Goal: Check status: Check status

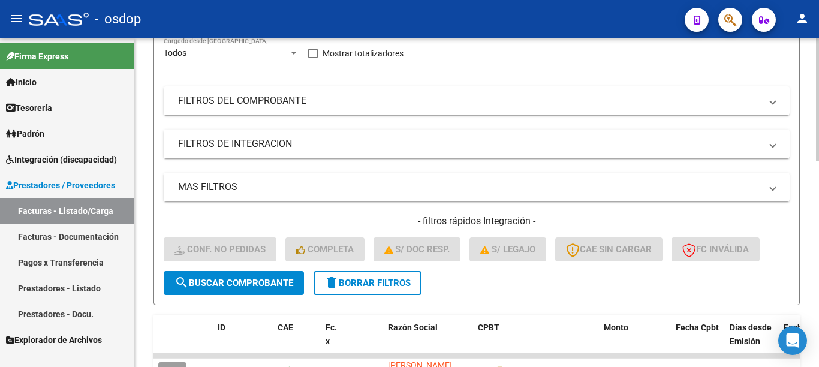
scroll to position [16, 0]
click at [391, 279] on span "delete Borrar Filtros" at bounding box center [367, 283] width 86 height 11
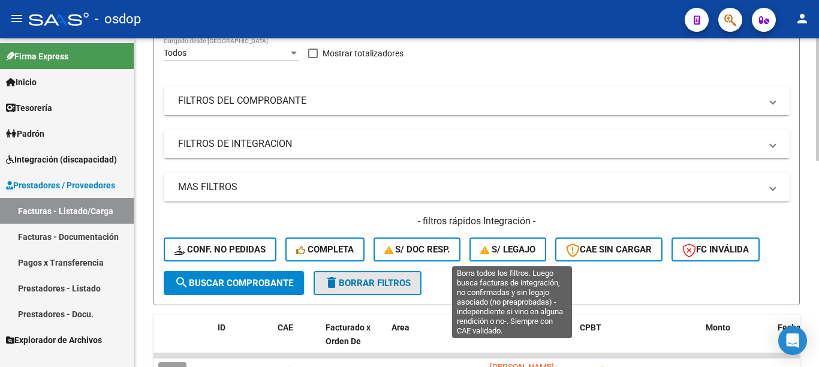
click at [541, 246] on button "S/ legajo" at bounding box center [507, 249] width 77 height 24
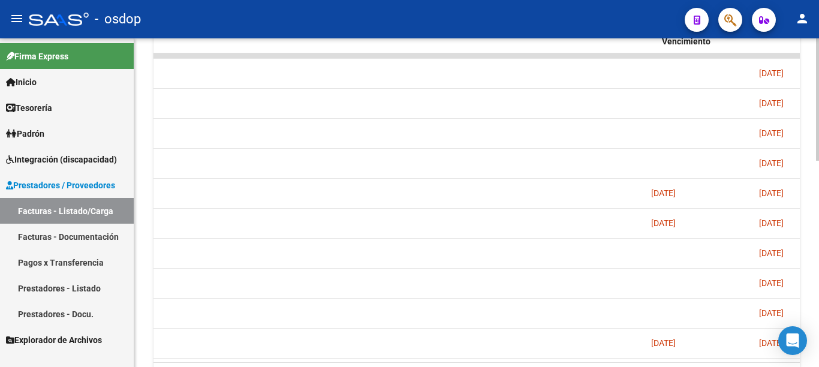
scroll to position [486, 0]
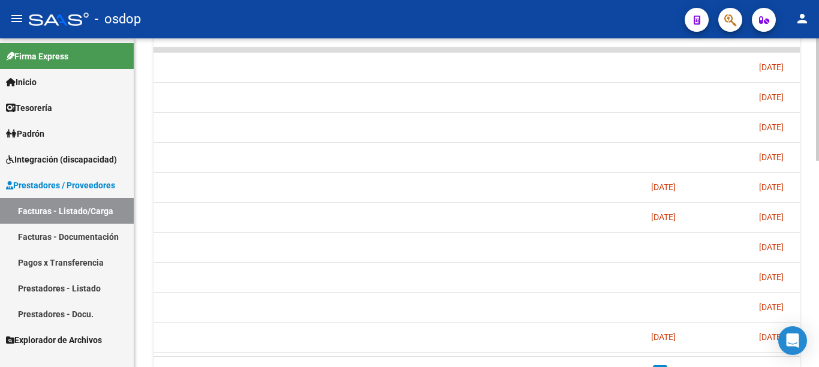
drag, startPoint x: 691, startPoint y: 356, endPoint x: 706, endPoint y: 353, distance: 15.2
click at [700, 354] on datatable-body "244794 ACOSTA [PERSON_NAME] 27284305820 Factura C: 1 - 149 $ 307.654,34 [DATE] …" at bounding box center [476, 201] width 646 height 309
click at [702, 354] on datatable-body "244794 ACOSTA [PERSON_NAME] 27284305820 Factura C: 1 - 149 $ 307.654,34 [DATE] …" at bounding box center [476, 201] width 646 height 309
click at [706, 353] on datatable-body "244794 ACOSTA [PERSON_NAME] 27284305820 Factura C: 1 - 149 $ 307.654,34 [DATE] …" at bounding box center [476, 201] width 646 height 309
click at [712, 353] on datatable-body "244794 ACOSTA [PERSON_NAME] 27284305820 Factura C: 1 - 149 $ 307.654,34 [DATE] …" at bounding box center [476, 201] width 646 height 309
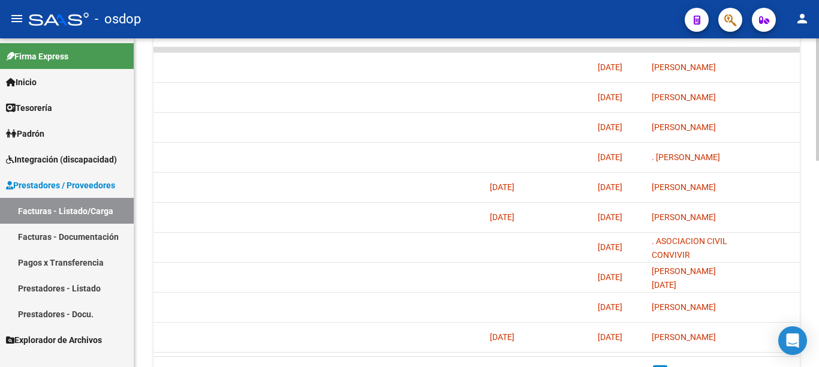
scroll to position [0, 1120]
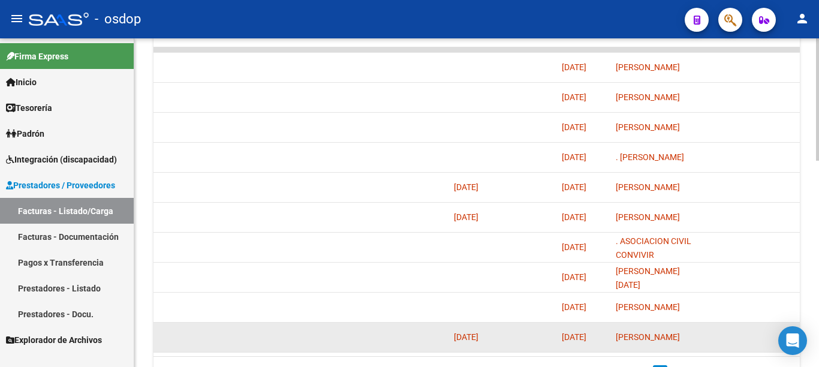
drag, startPoint x: 725, startPoint y: 353, endPoint x: 502, endPoint y: 344, distance: 223.2
click at [502, 344] on datatable-body "244794 ACOSTA [PERSON_NAME] 27284305820 Factura C: 1 - 149 $ 307.654,34 [DATE] …" at bounding box center [476, 201] width 646 height 309
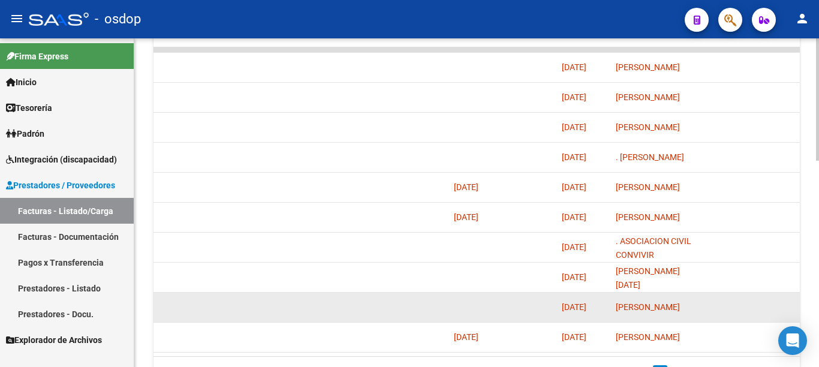
click at [425, 319] on datatable-body-cell at bounding box center [374, 307] width 150 height 29
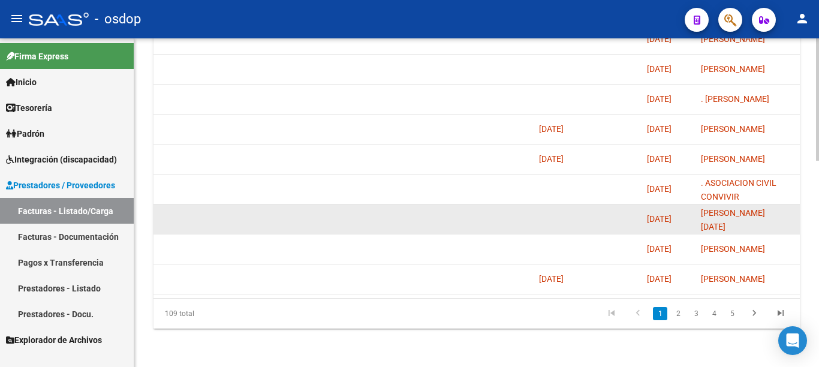
scroll to position [554, 0]
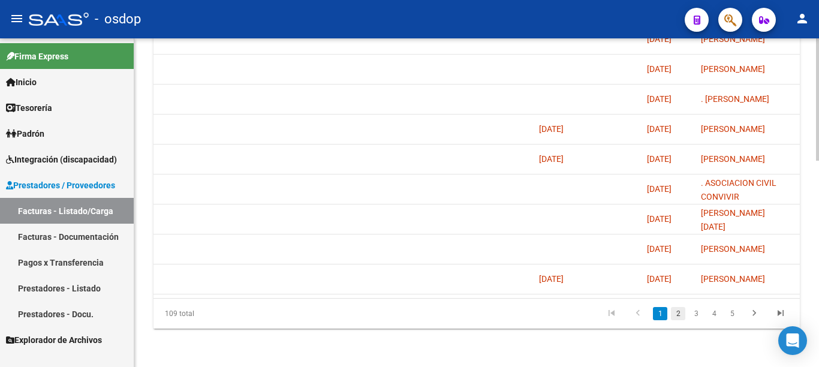
click at [679, 313] on link "2" at bounding box center [678, 313] width 14 height 13
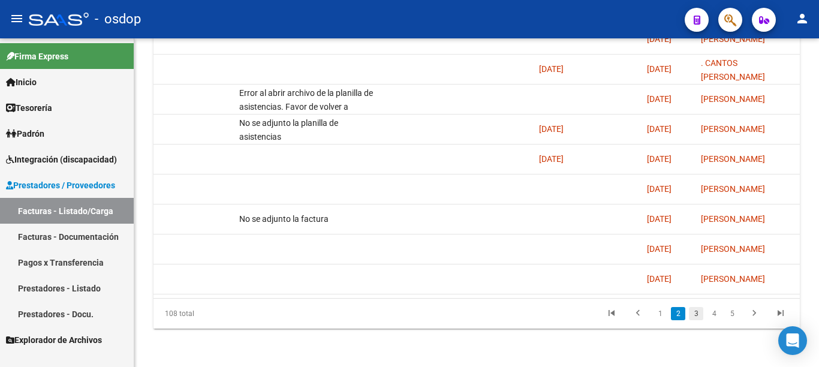
click at [694, 315] on link "3" at bounding box center [696, 313] width 14 height 13
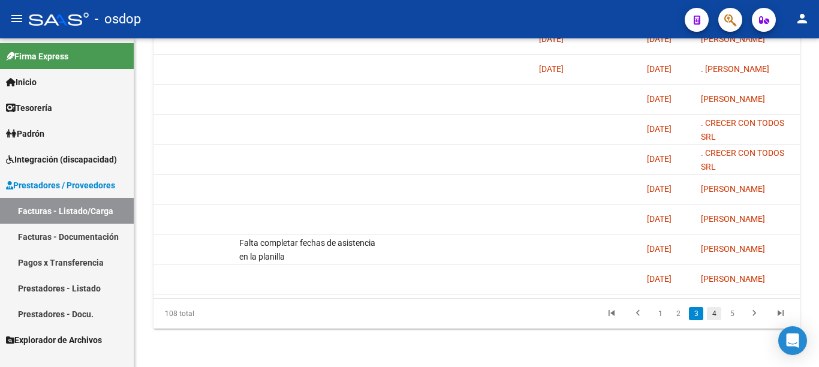
click at [718, 318] on link "4" at bounding box center [714, 313] width 14 height 13
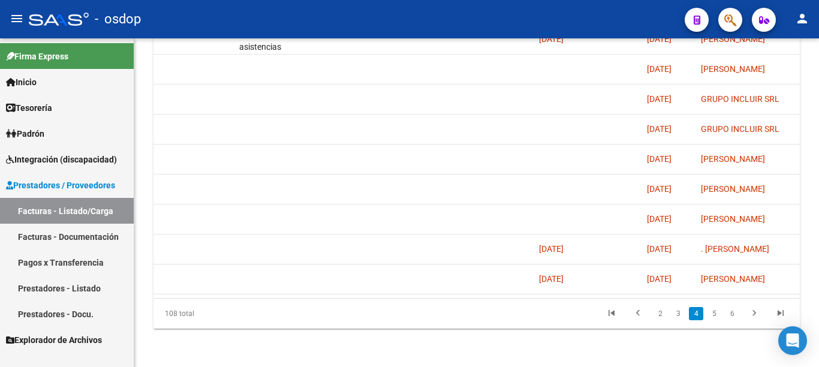
click at [719, 320] on link "5" at bounding box center [714, 313] width 14 height 13
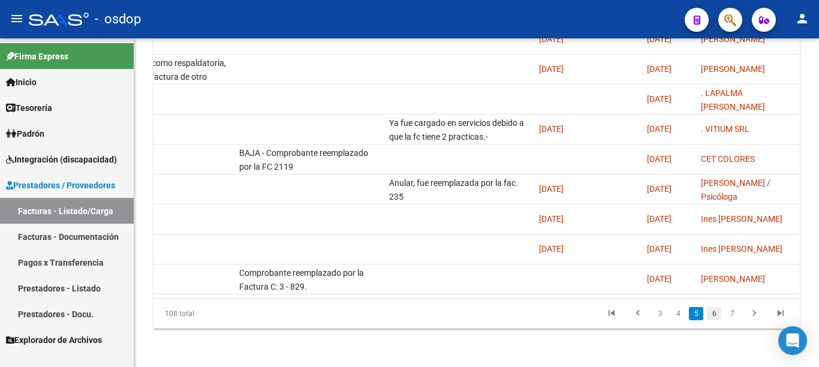
click at [709, 314] on link "6" at bounding box center [714, 313] width 14 height 13
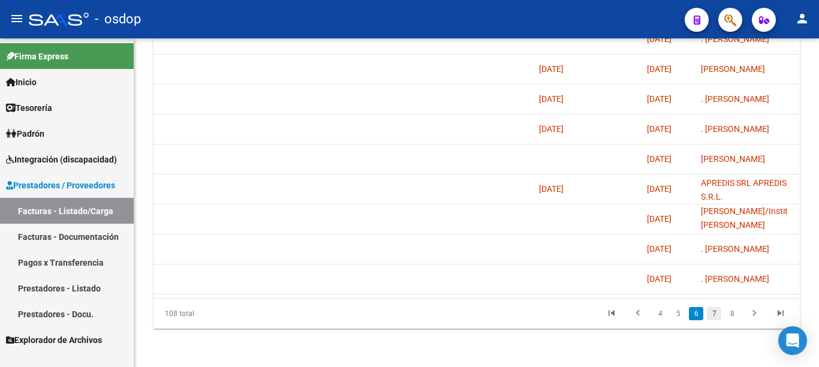
click at [713, 315] on link "7" at bounding box center [714, 313] width 14 height 13
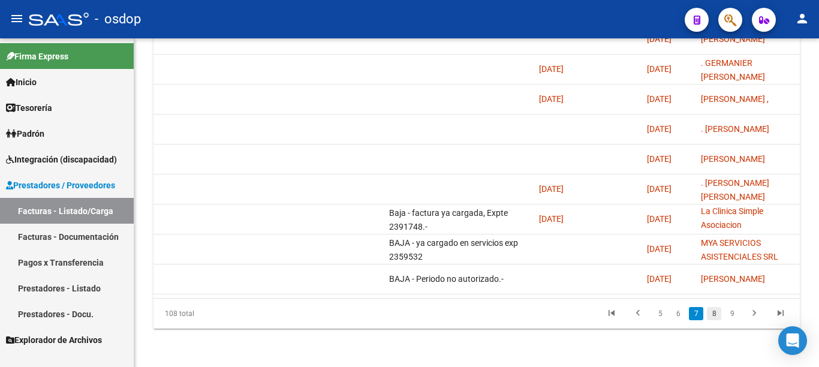
click at [718, 309] on link "8" at bounding box center [714, 313] width 14 height 13
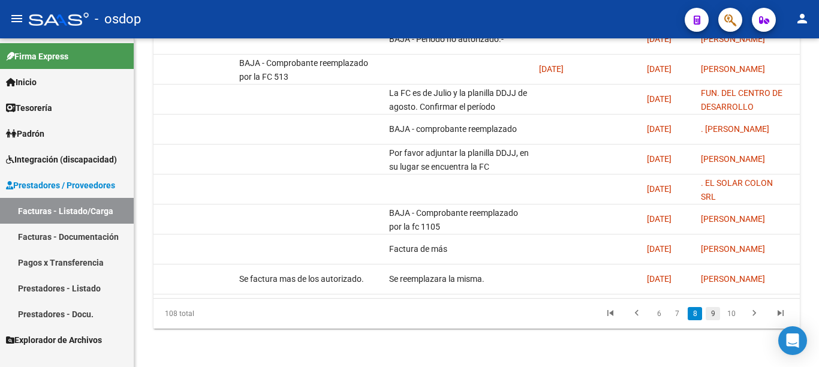
click at [709, 318] on link "9" at bounding box center [713, 313] width 14 height 13
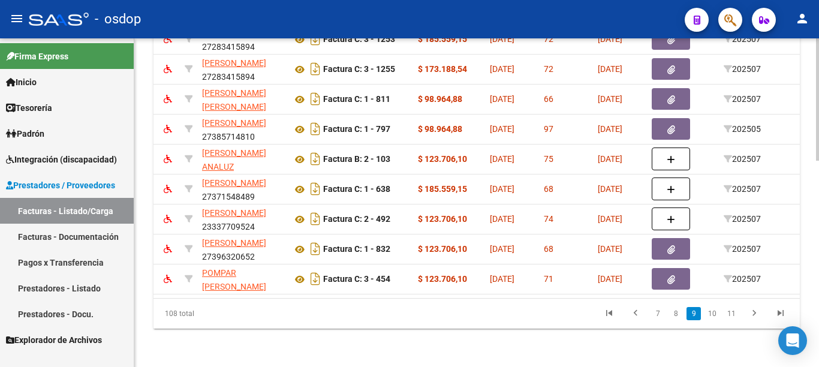
scroll to position [0, 141]
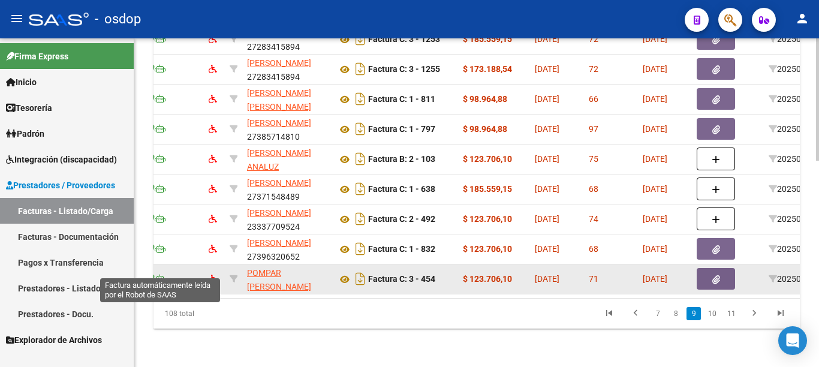
click at [156, 275] on icon at bounding box center [160, 279] width 11 height 8
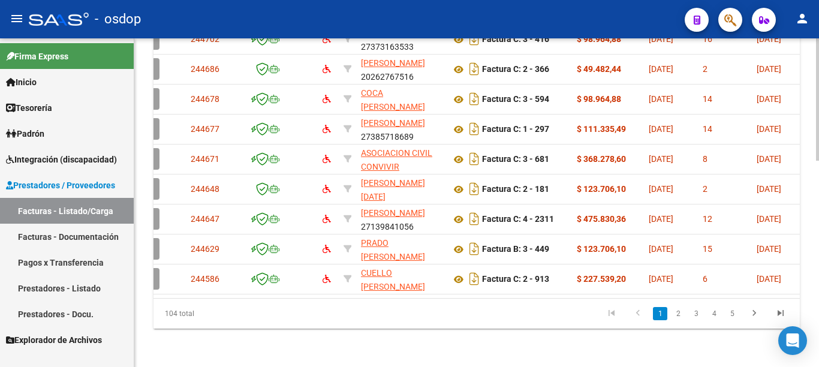
scroll to position [0, 0]
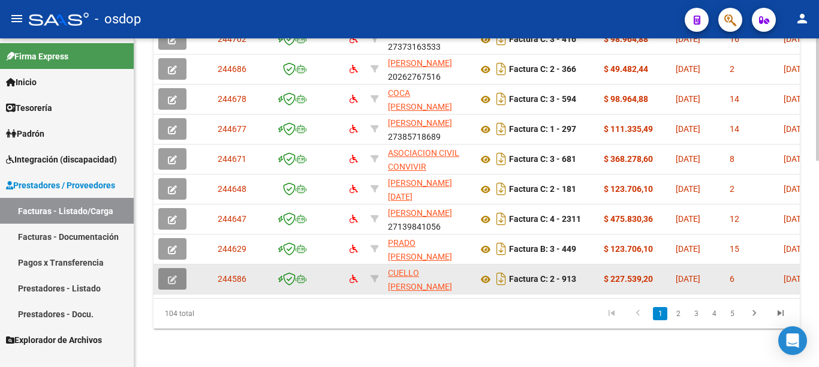
click at [162, 276] on button "button" at bounding box center [172, 279] width 28 height 22
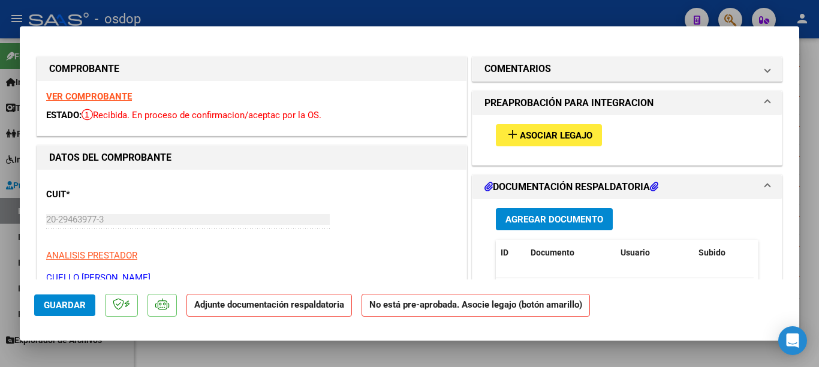
click at [367, 29] on mat-dialog-container "COMPROBANTE VER COMPROBANTE ESTADO: Recibida. En proceso de confirmacion/acepta…" at bounding box center [409, 183] width 779 height 314
click at [29, 11] on div at bounding box center [409, 183] width 819 height 367
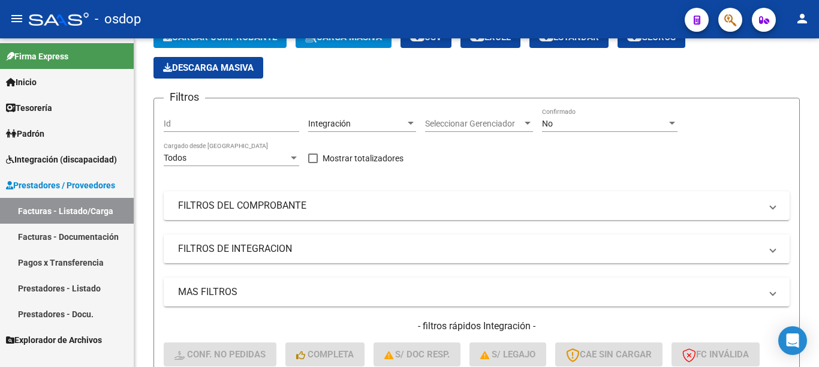
scroll to position [14, 0]
